Goal: Obtain resource: Download file/media

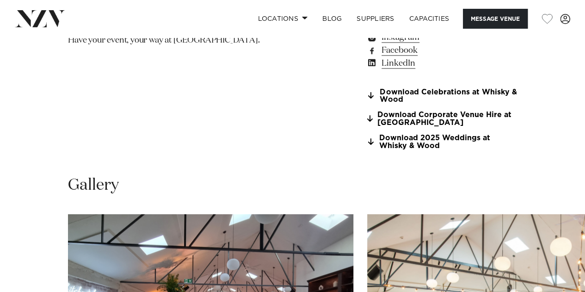
scroll to position [722, 0]
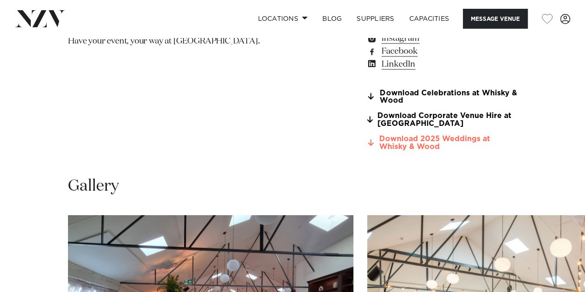
click at [415, 140] on link "Download 2025 Weddings at Whisky & Wood" at bounding box center [441, 143] width 151 height 16
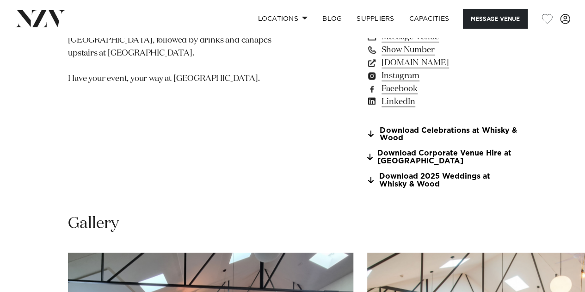
scroll to position [685, 0]
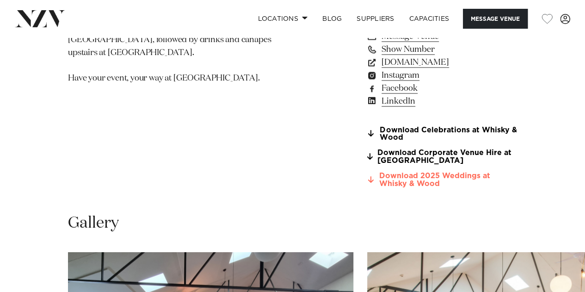
click at [397, 175] on link "Download 2025 Weddings at Whisky & Wood" at bounding box center [441, 180] width 151 height 16
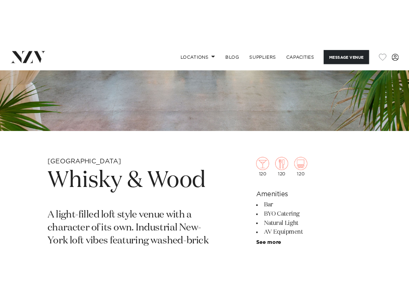
scroll to position [0, 0]
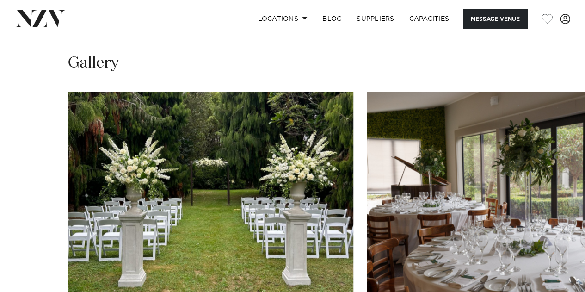
scroll to position [837, 0]
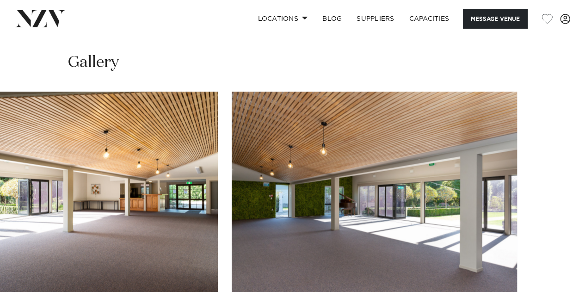
click at [559, 261] on swiper-container at bounding box center [292, 218] width 585 height 254
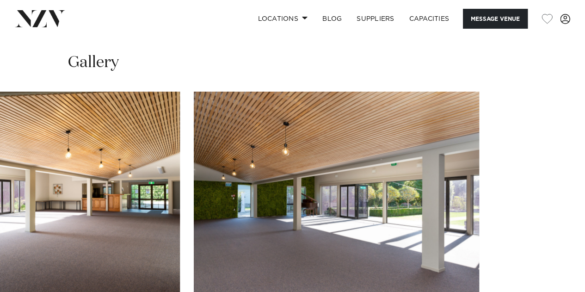
click at [263, 91] on swiper-container at bounding box center [292, 218] width 585 height 254
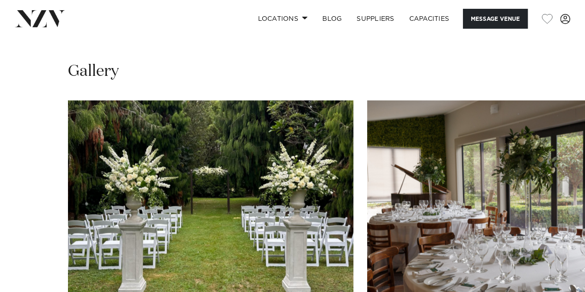
scroll to position [829, 0]
